Goal: Task Accomplishment & Management: Use online tool/utility

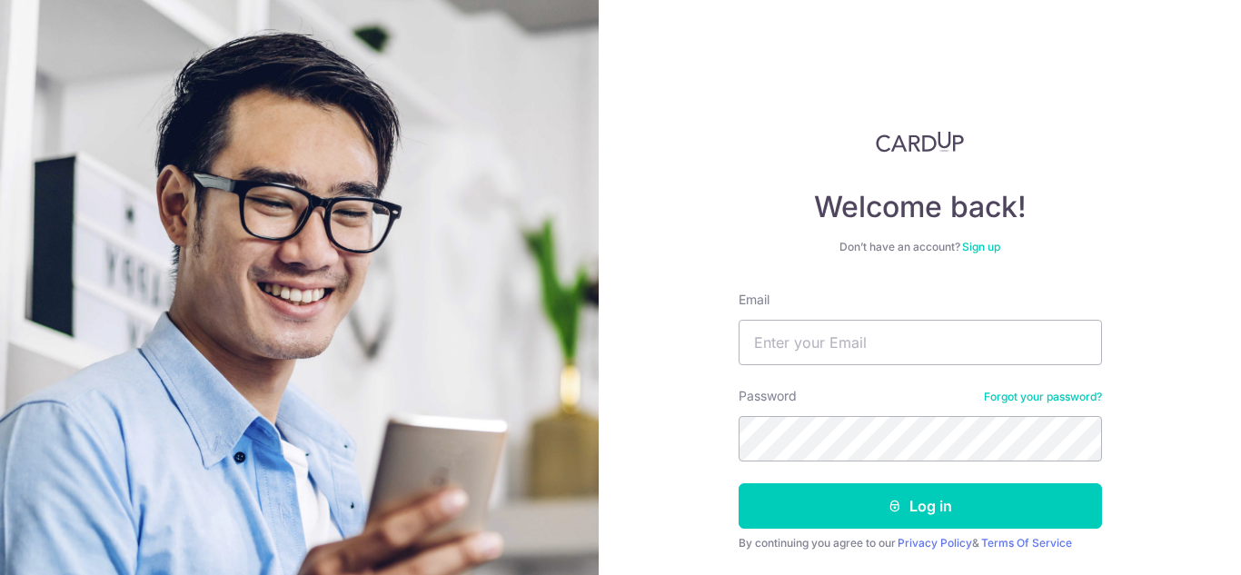
type input "enquiry@jialetextile.sg"
click at [739, 483] on button "Log in" at bounding box center [920, 505] width 363 height 45
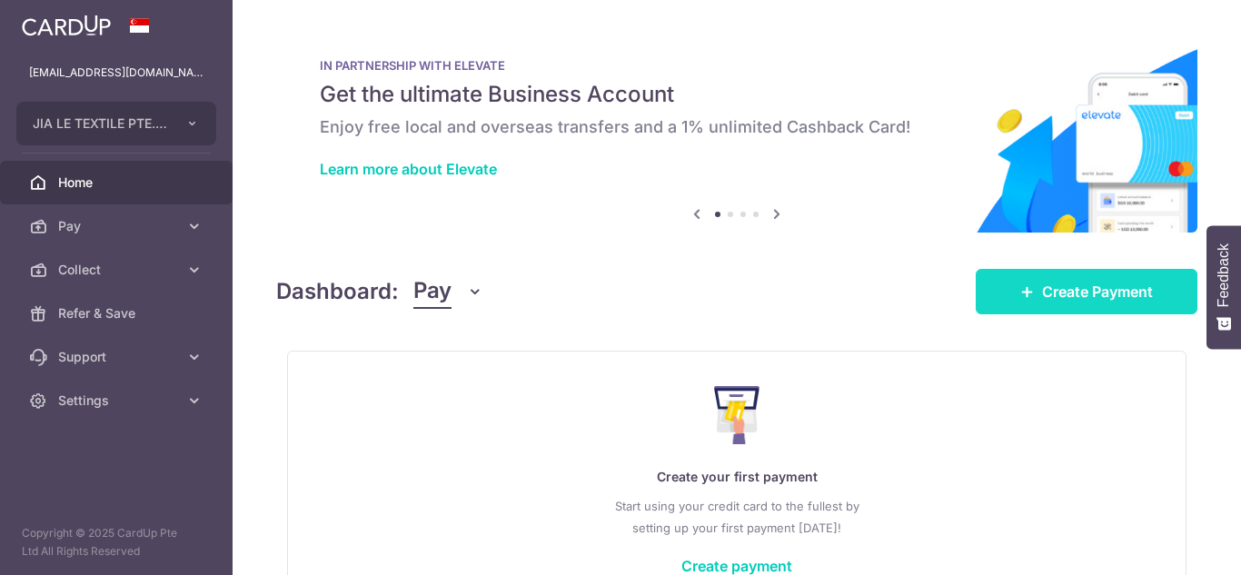
click at [1058, 288] on span "Create Payment" at bounding box center [1097, 292] width 111 height 22
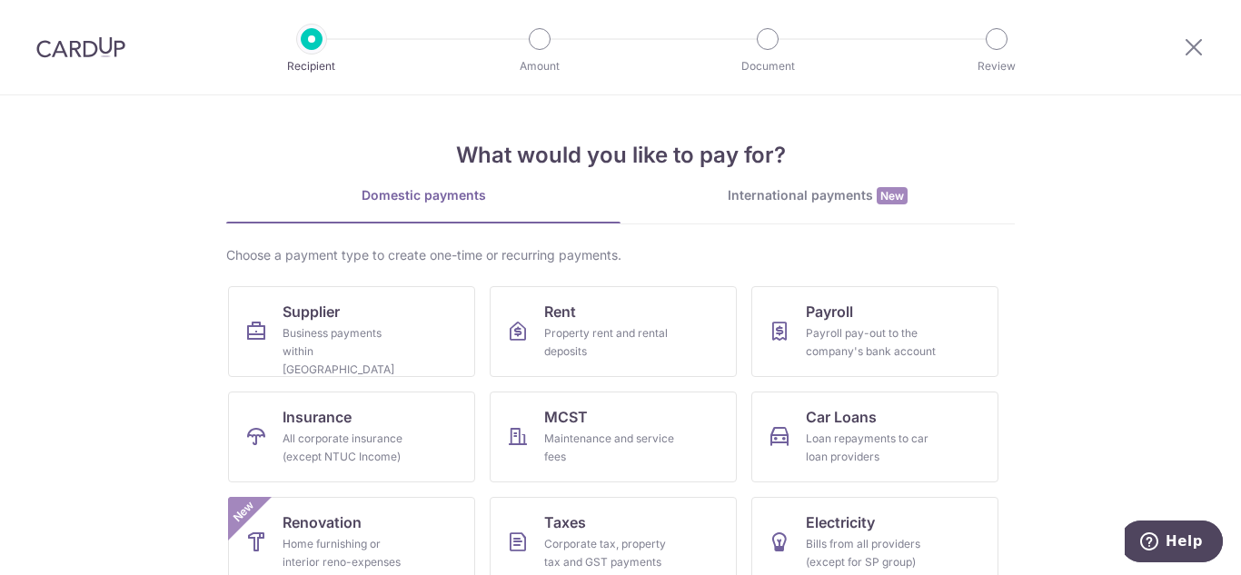
click at [1208, 27] on div at bounding box center [1194, 47] width 95 height 95
click at [1198, 45] on icon at bounding box center [1194, 46] width 22 height 23
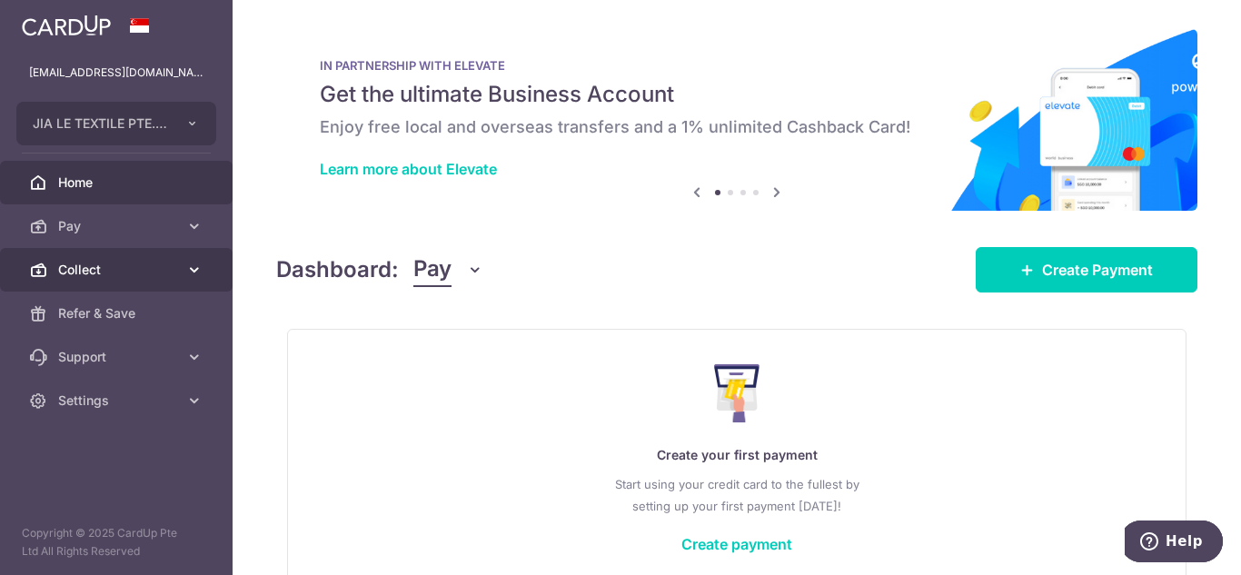
click at [169, 262] on span "Collect" at bounding box center [118, 270] width 120 height 18
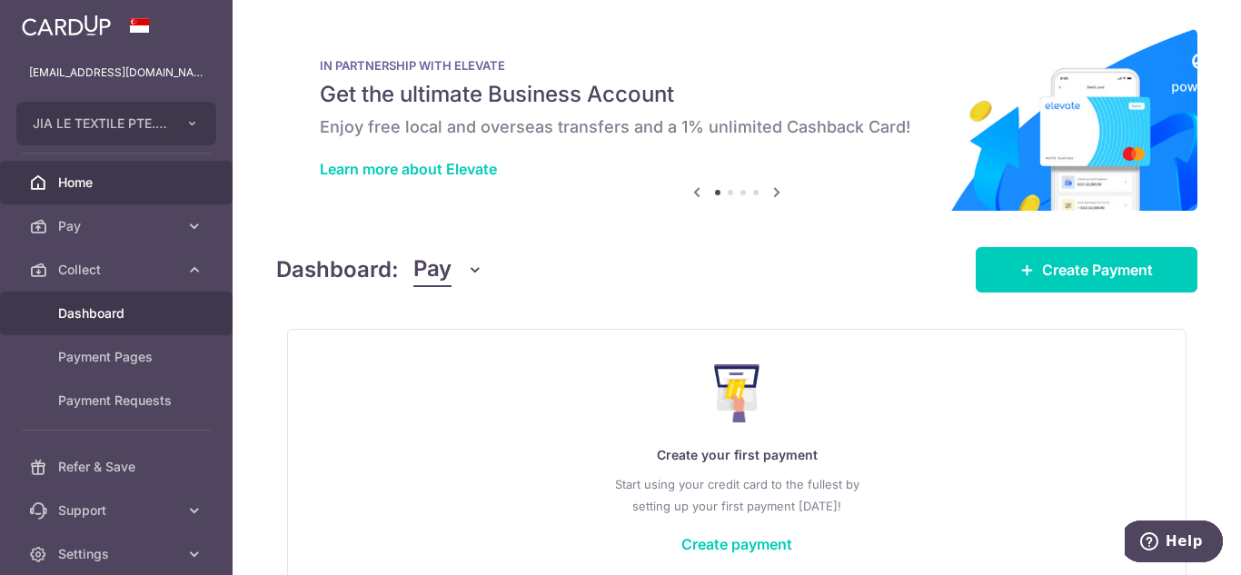
click at [144, 325] on link "Dashboard" at bounding box center [116, 314] width 233 height 44
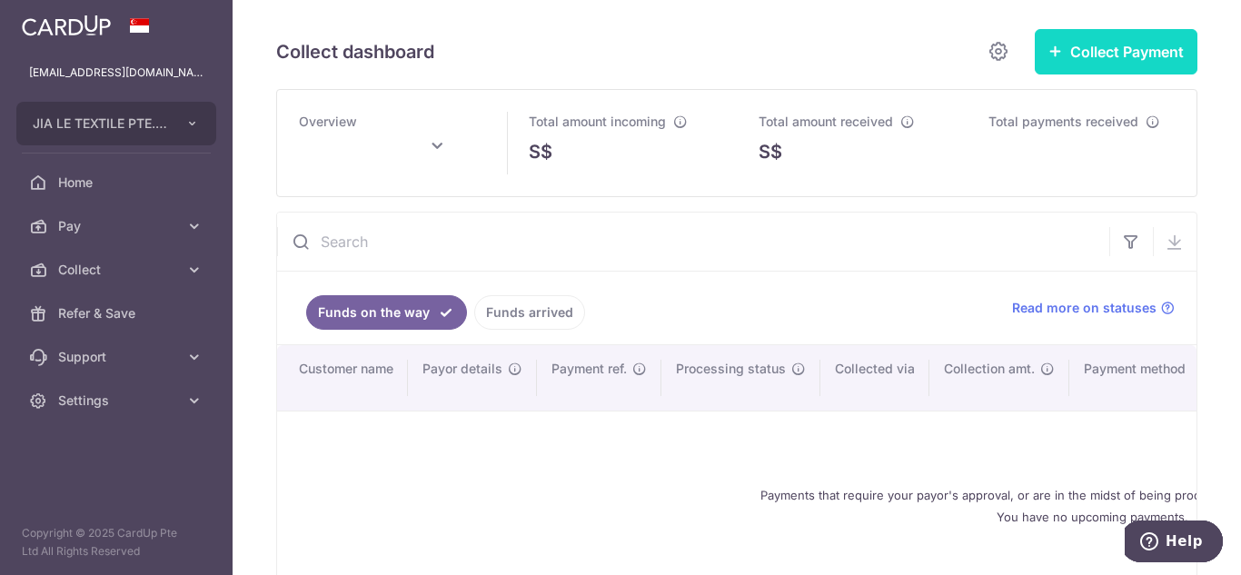
click at [1097, 50] on button "Collect Payment" at bounding box center [1116, 51] width 163 height 45
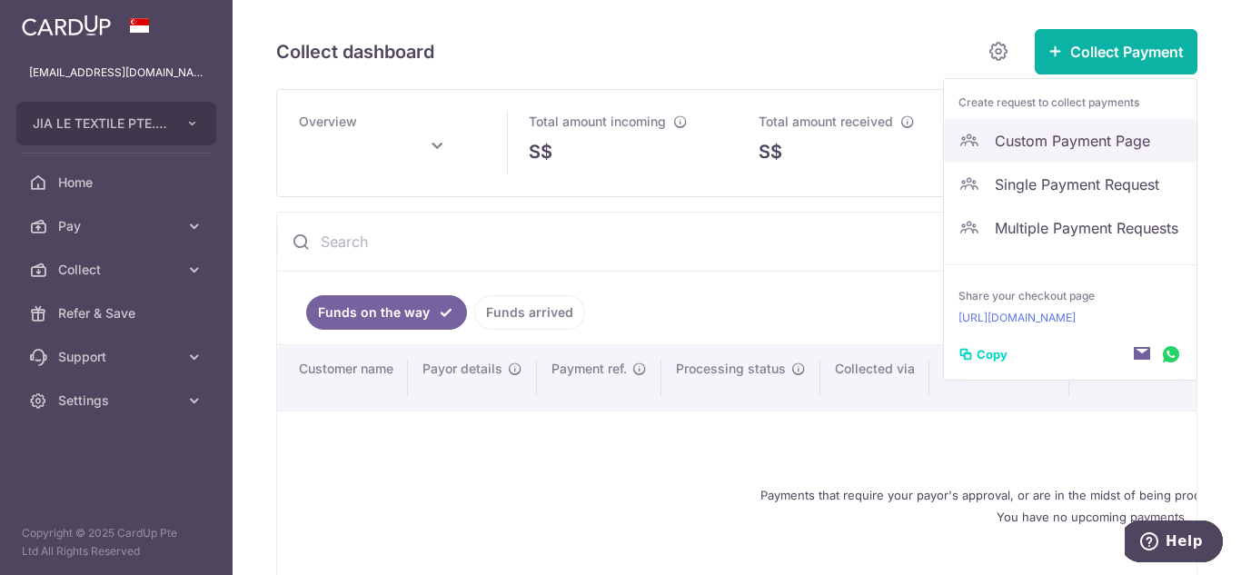
click at [1058, 133] on span "Custom Payment Page" at bounding box center [1088, 141] width 187 height 22
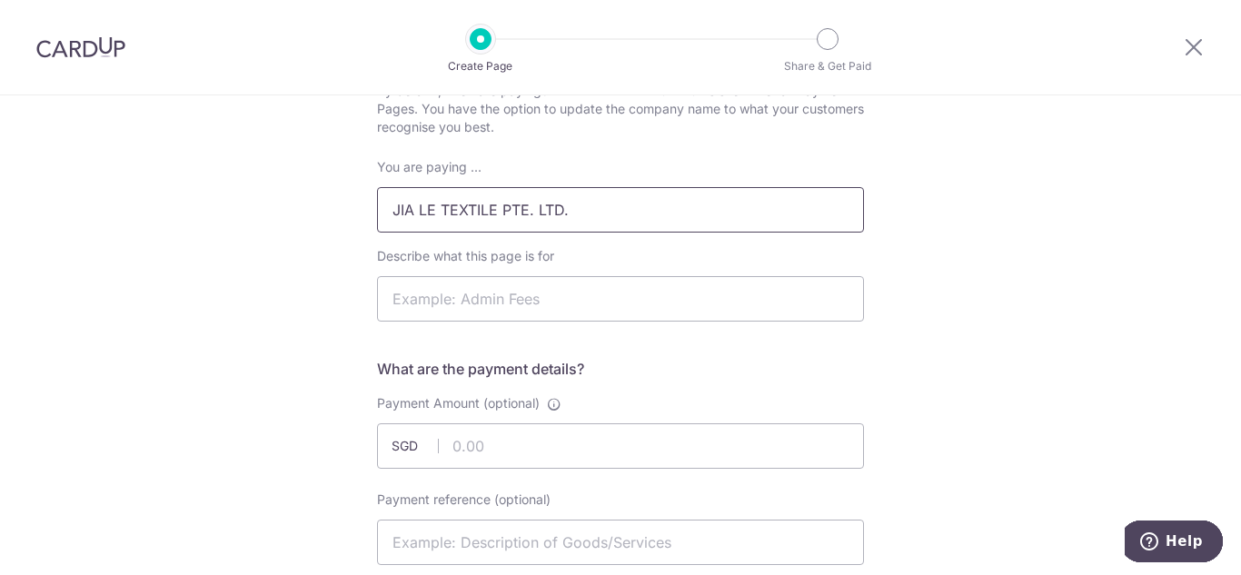
scroll to position [171, 0]
click at [610, 314] on input "Describe what this page is for" at bounding box center [620, 297] width 487 height 45
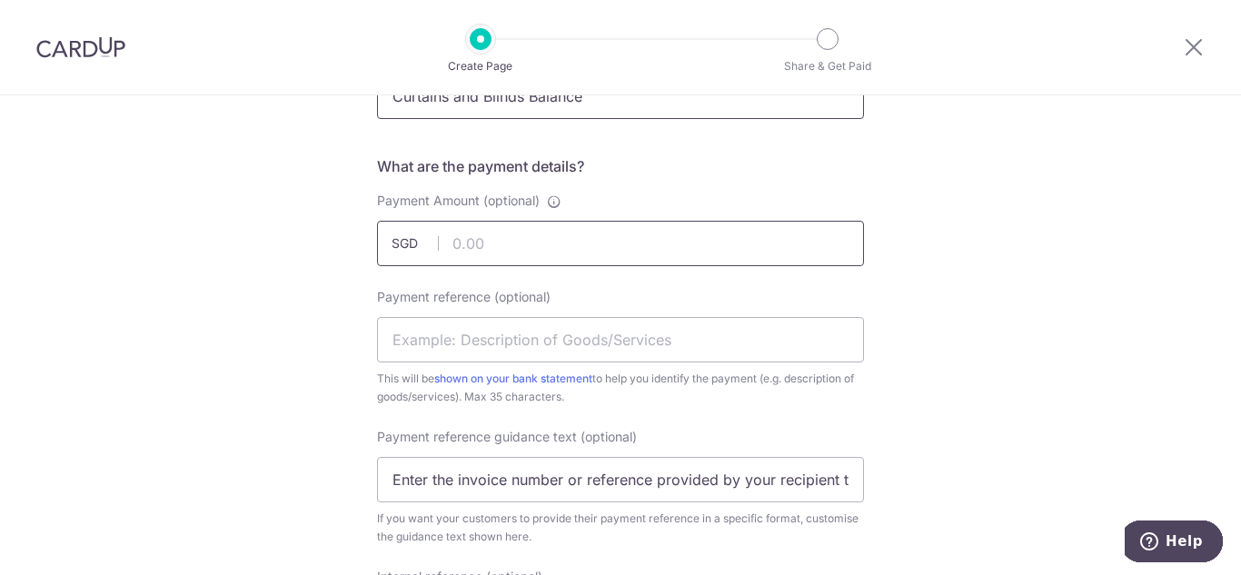
type input "Curtains and Blinds Balance"
click at [536, 251] on input "Payment Amount (optional)" at bounding box center [620, 243] width 487 height 45
type input "400.00"
click at [474, 336] on input "Payment reference (optional)" at bounding box center [620, 339] width 487 height 45
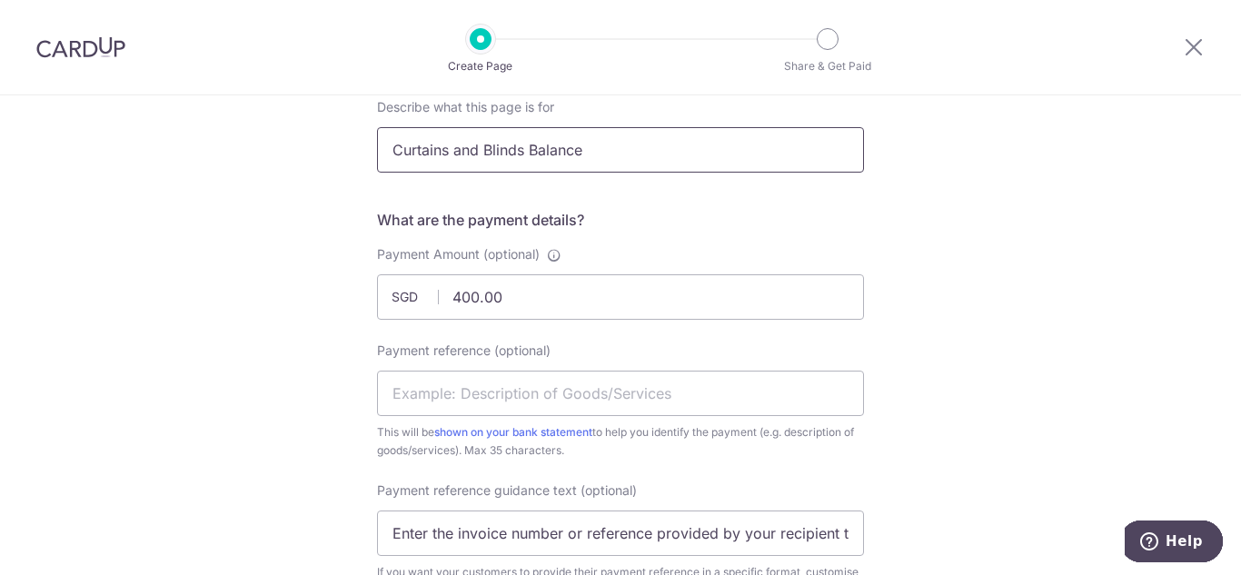
scroll to position [316, 0]
drag, startPoint x: 592, startPoint y: 105, endPoint x: 524, endPoint y: 134, distance: 73.7
click at [524, 134] on input "Curtains and Blinds Balance" at bounding box center [620, 152] width 487 height 45
type input "Curtains and Blinds"
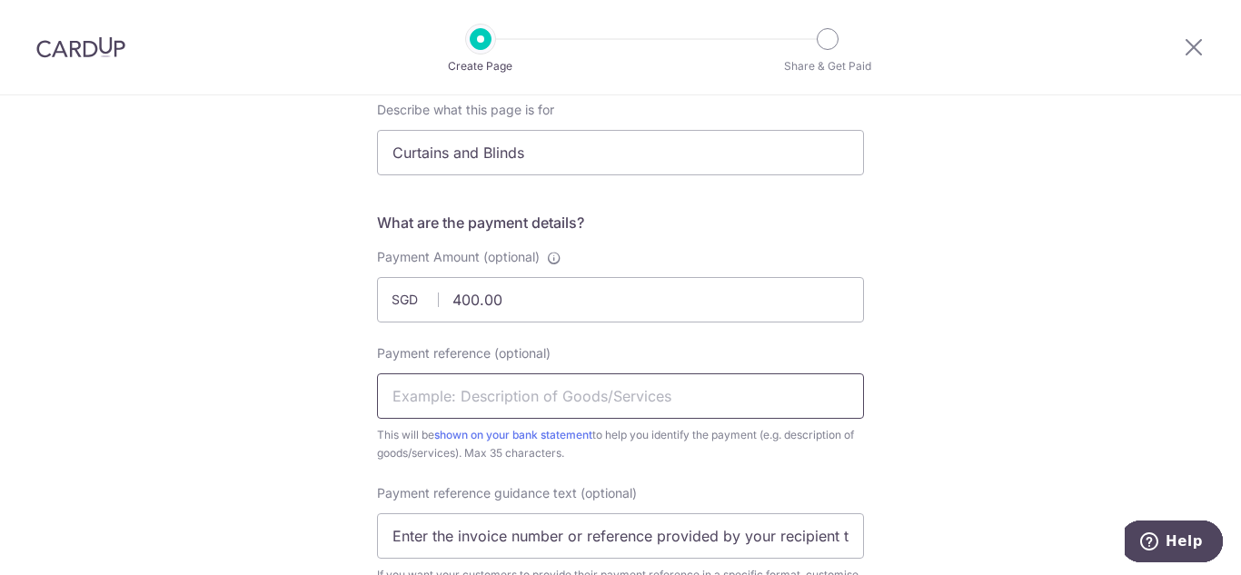
click at [431, 405] on input "Payment reference (optional)" at bounding box center [620, 395] width 487 height 45
type input "b"
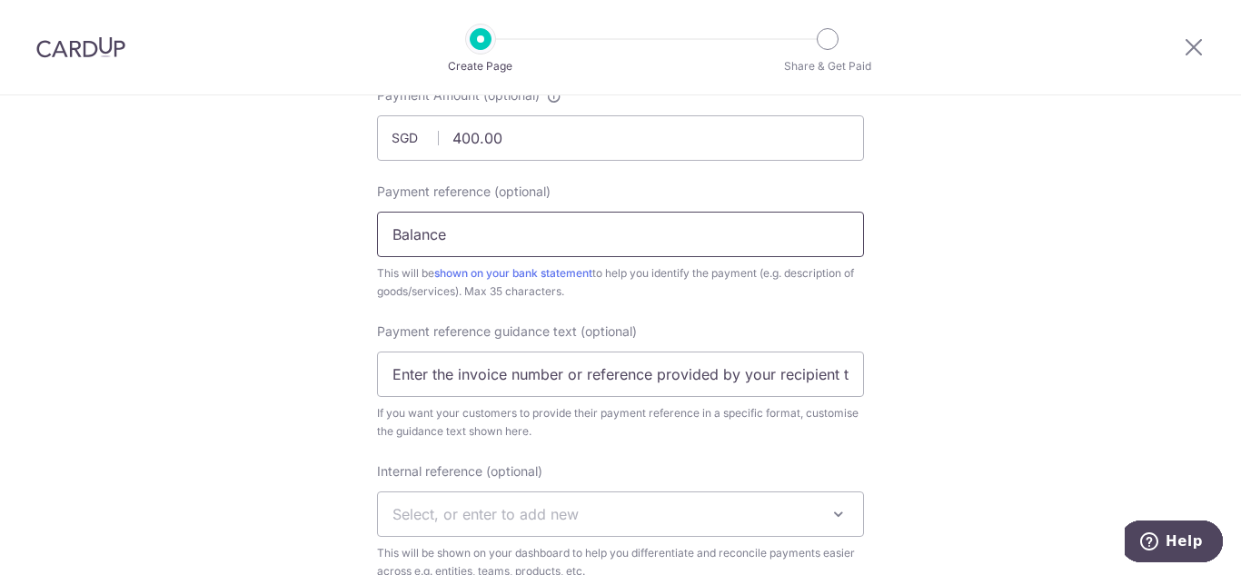
scroll to position [499, 0]
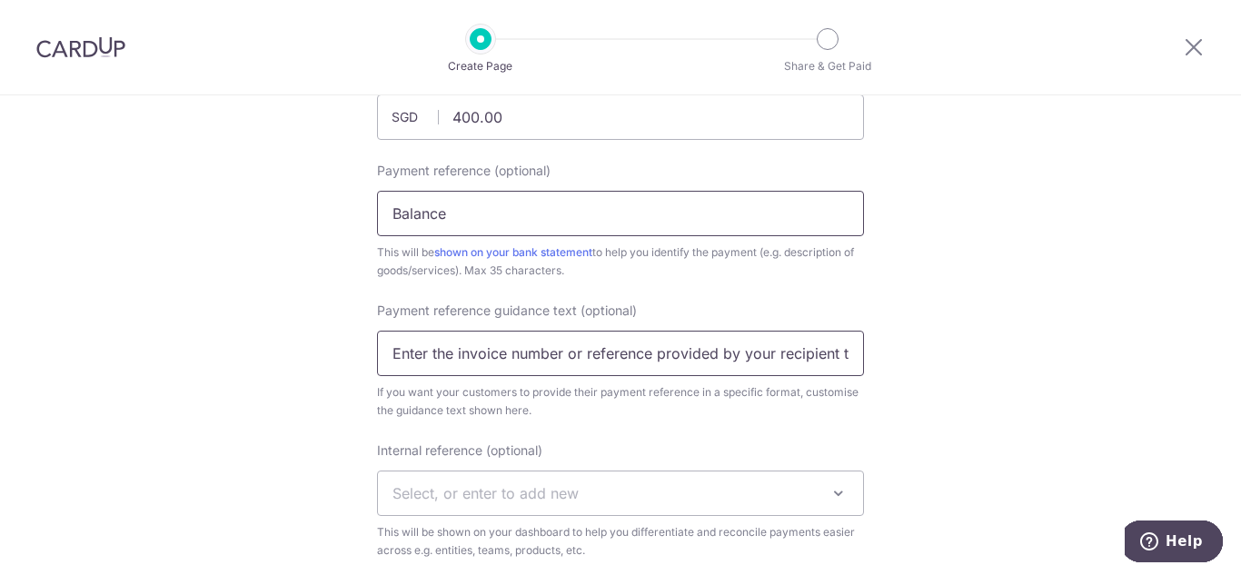
type input "Balance"
click at [582, 348] on input "Enter the invoice number or reference provided by your recipient to help them i…" at bounding box center [620, 353] width 487 height 45
drag, startPoint x: 383, startPoint y: 355, endPoint x: 905, endPoint y: 383, distance: 522.4
click at [905, 383] on div "New Custom Payment Page What do your customers recognise you as? By default, "Y…" at bounding box center [620, 353] width 1241 height 1512
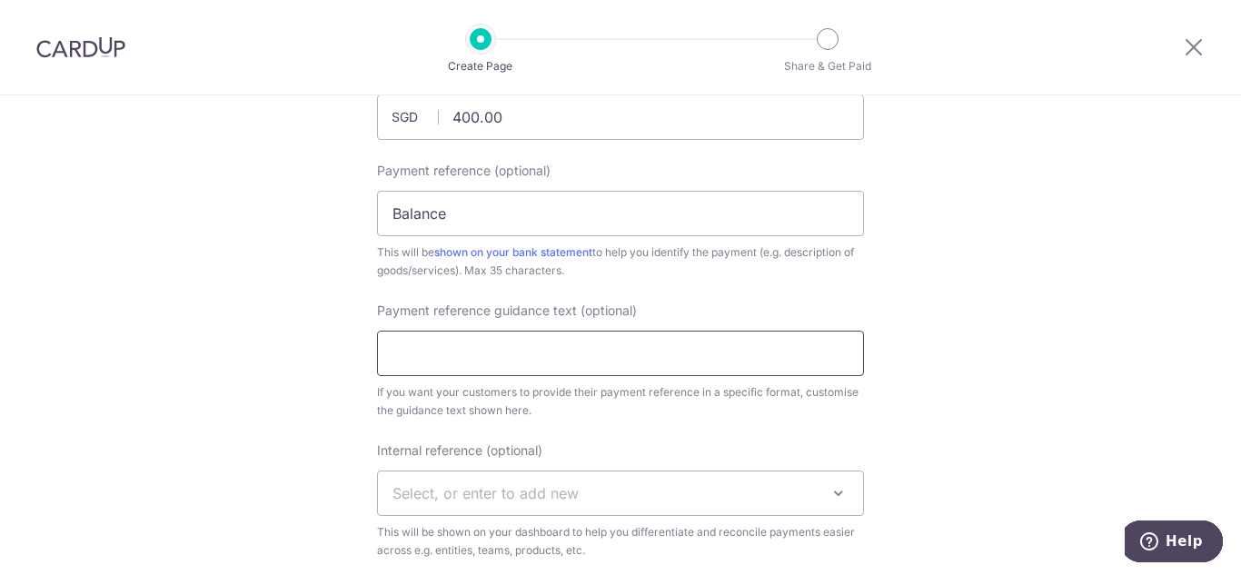
scroll to position [0, 0]
click at [662, 360] on input "Payment reference guidance text (optional)" at bounding box center [620, 353] width 487 height 45
type input "250775"
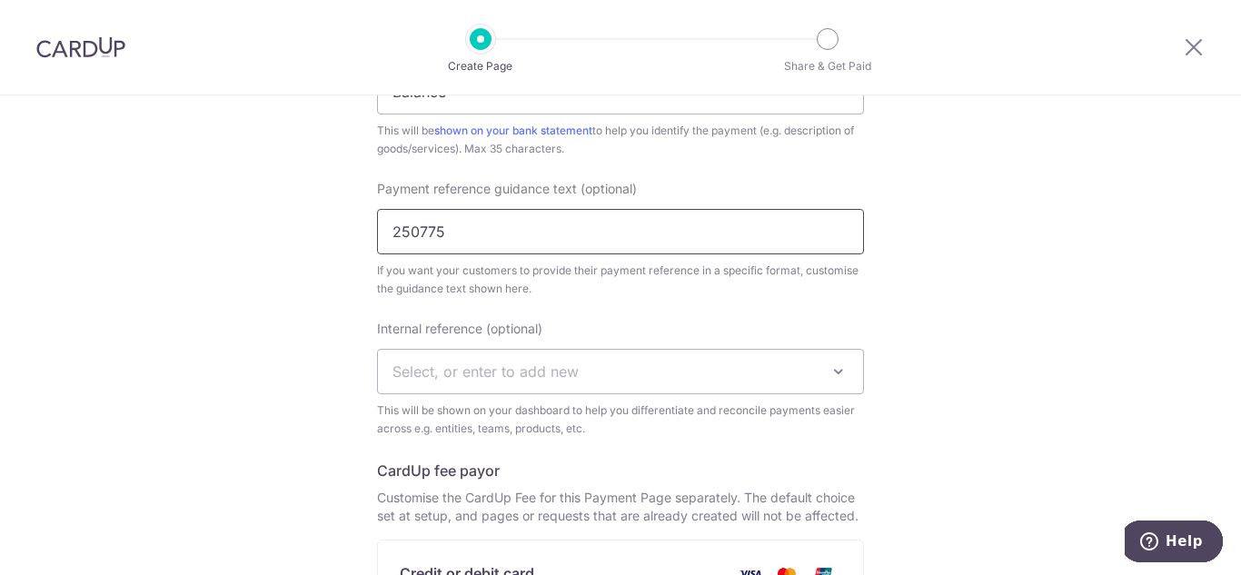
scroll to position [622, 0]
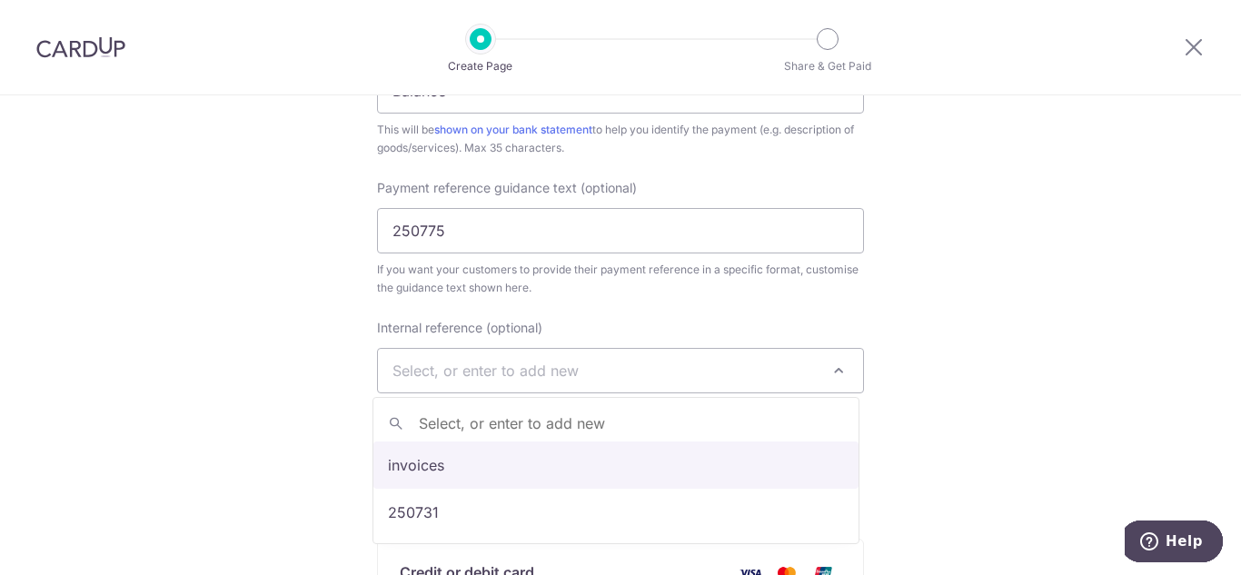
click at [557, 377] on span "Select, or enter to add new" at bounding box center [486, 371] width 186 height 18
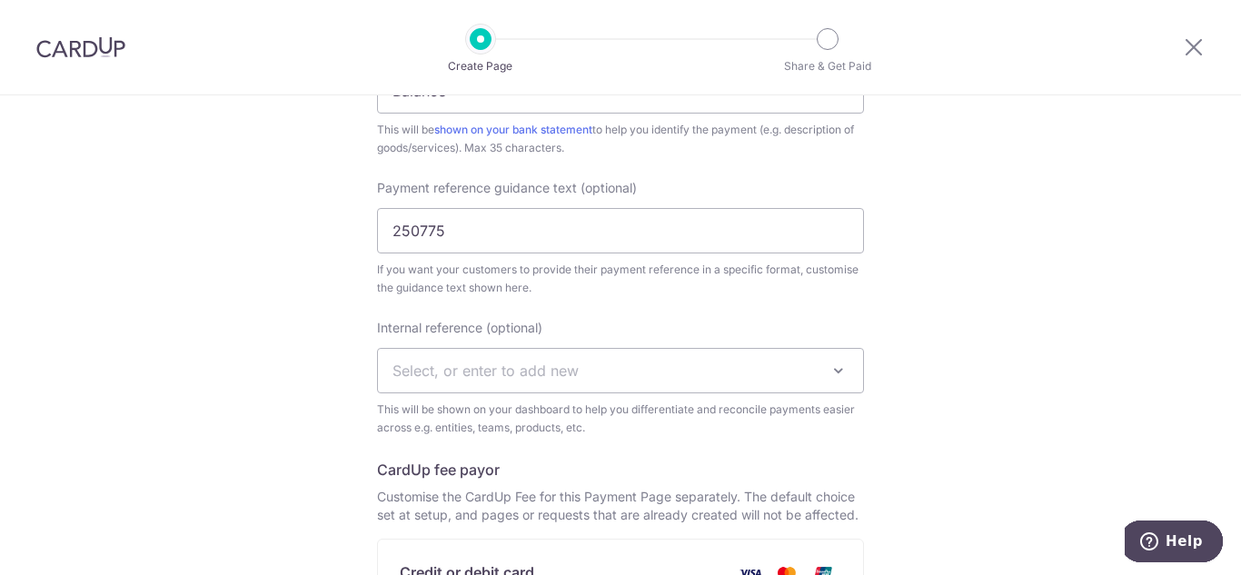
click at [573, 373] on span "Select, or enter to add new" at bounding box center [486, 371] width 186 height 18
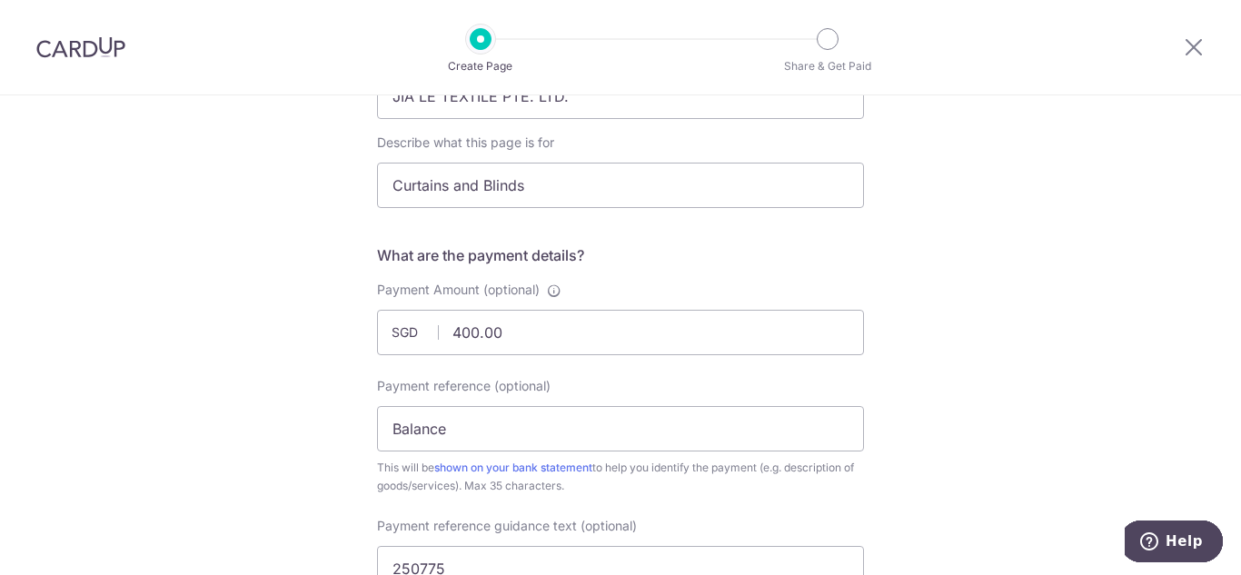
scroll to position [283, 0]
click at [559, 425] on input "Balance" at bounding box center [620, 429] width 487 height 45
type input "B"
click at [559, 425] on input "Payment reference (optional)" at bounding box center [620, 429] width 487 height 45
type input "Balance"
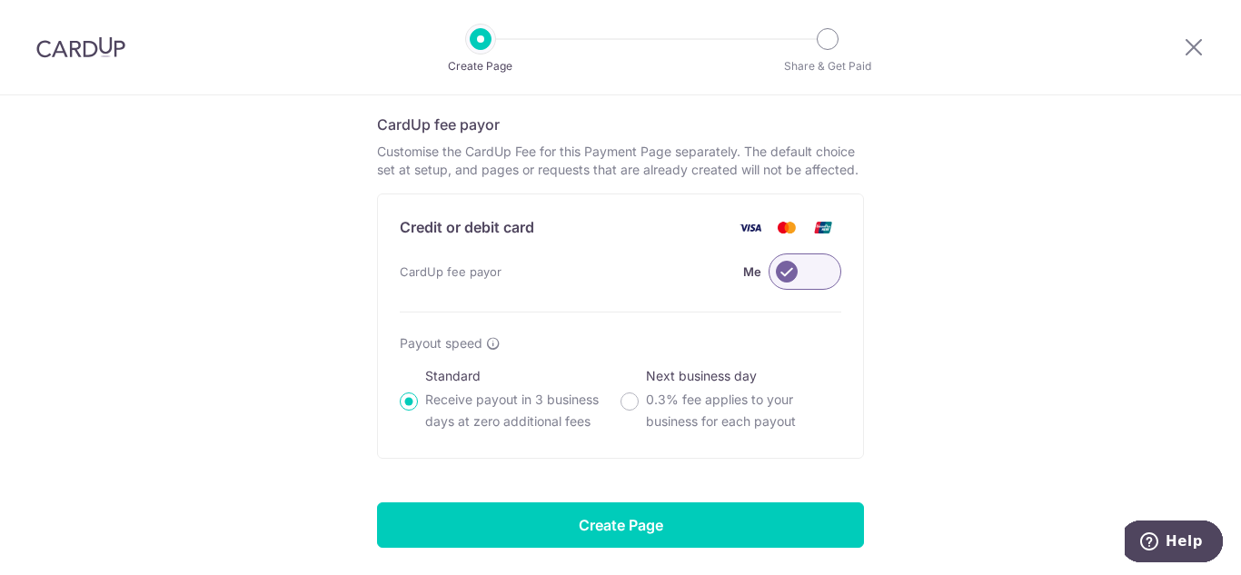
scroll to position [968, 0]
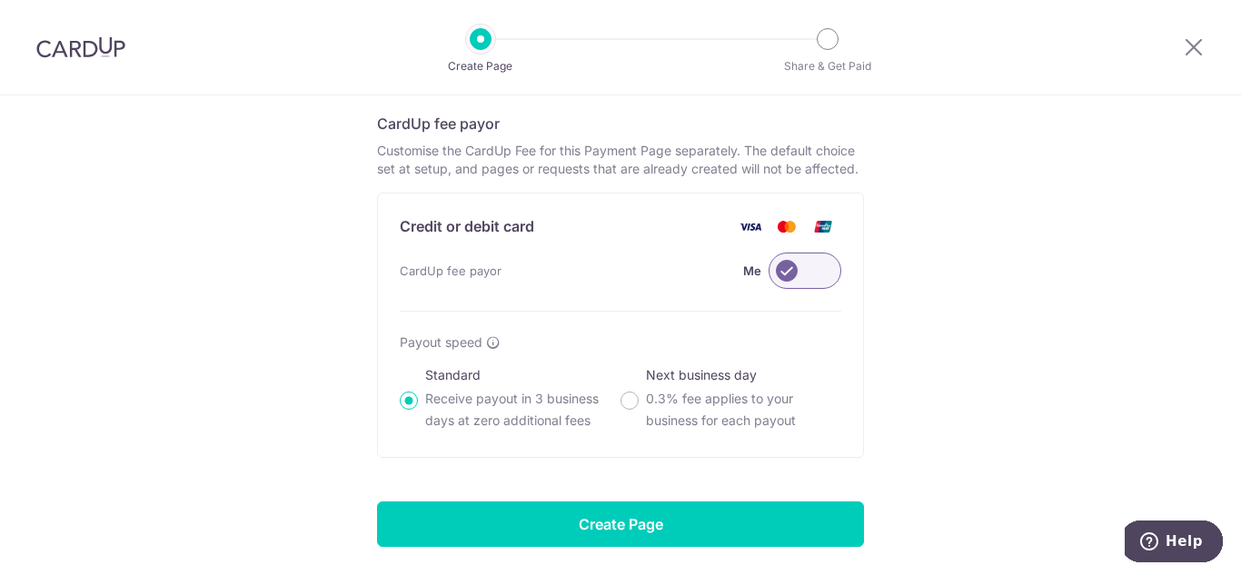
click at [782, 274] on label at bounding box center [805, 271] width 73 height 36
click at [0, 0] on input "Me" at bounding box center [0, 0] width 0 height 0
click at [792, 276] on label at bounding box center [805, 271] width 73 height 36
click at [0, 0] on input "Customer" at bounding box center [0, 0] width 0 height 0
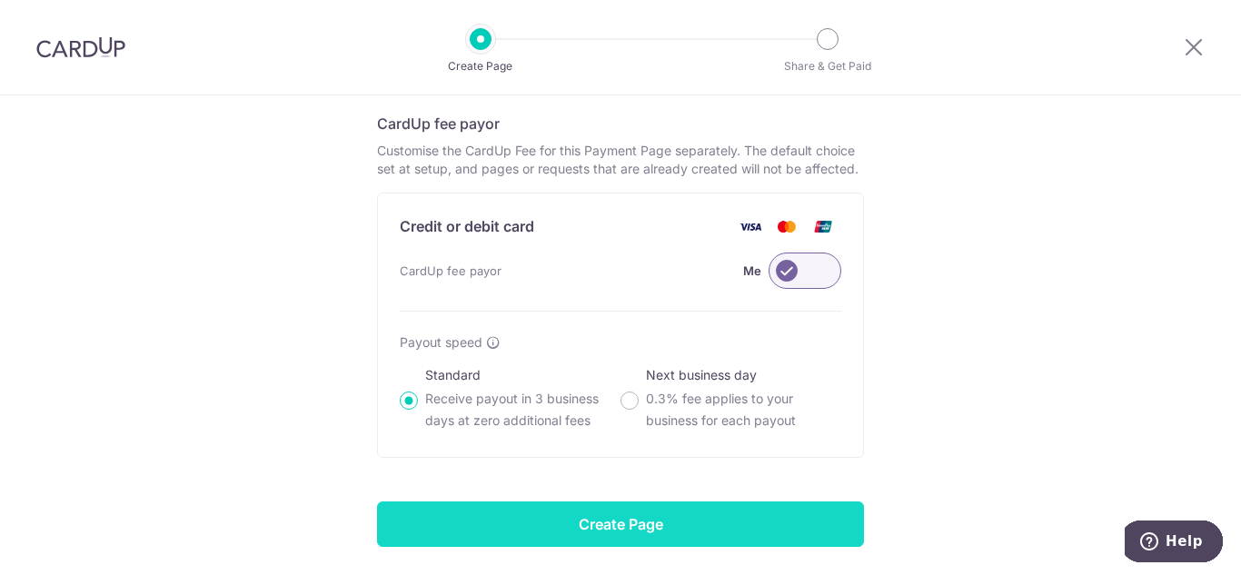
click at [638, 527] on input "Create Page" at bounding box center [620, 524] width 487 height 45
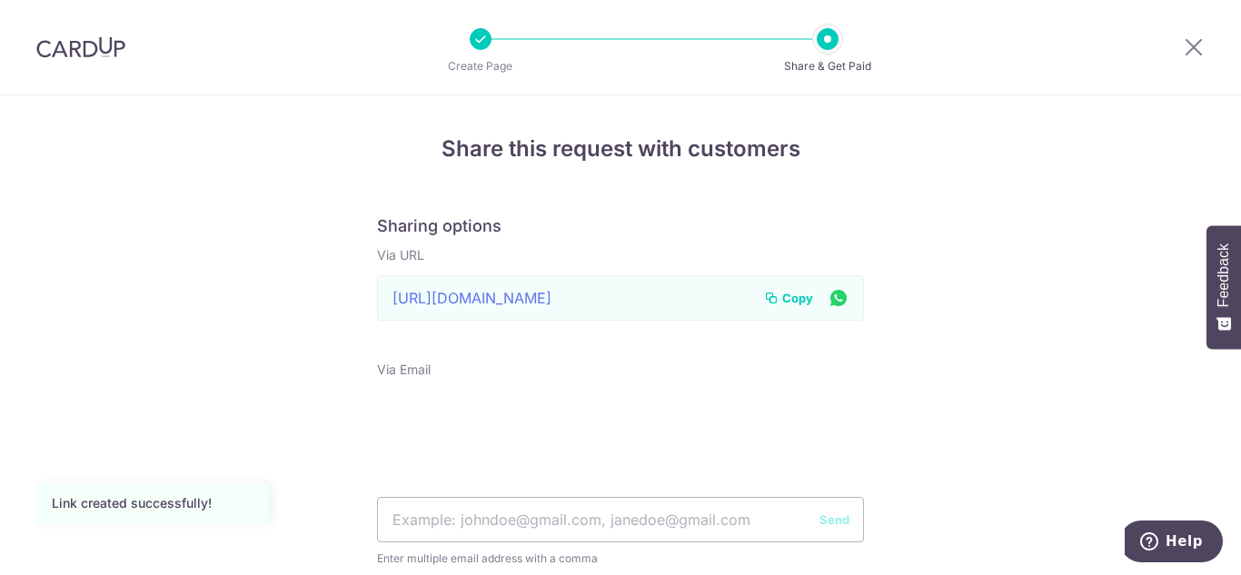
click at [707, 300] on input "https://app.cardup.co/collect/pay/3a55c2c678a" at bounding box center [620, 297] width 487 height 45
click at [838, 300] on icon at bounding box center [839, 297] width 22 height 23
click at [828, 287] on button at bounding box center [839, 298] width 22 height 22
